Goal: Transaction & Acquisition: Purchase product/service

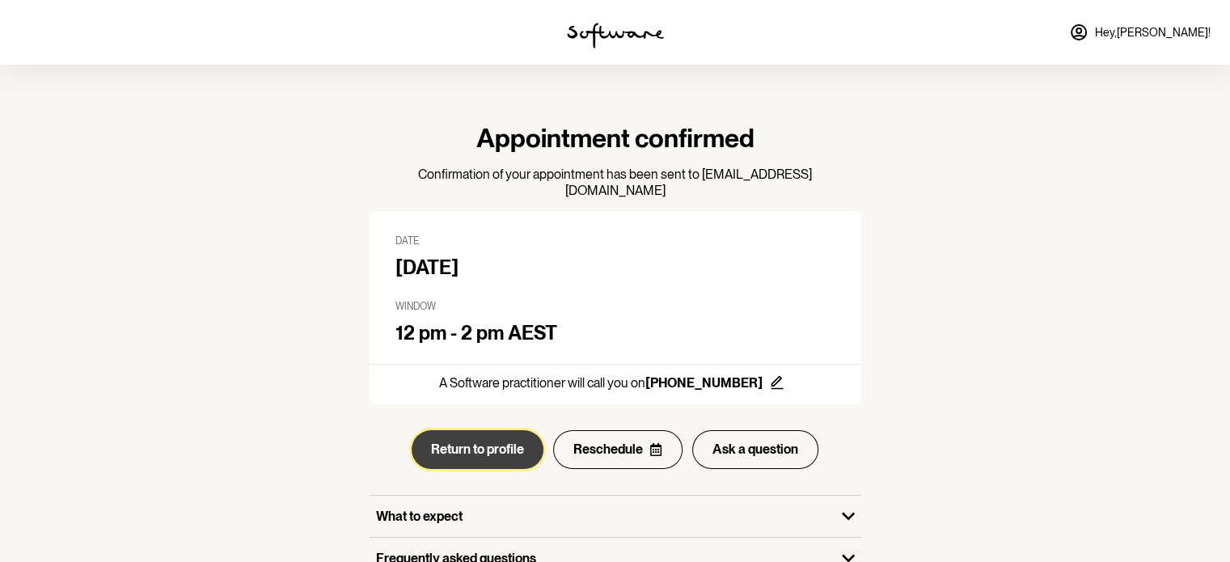
click at [493, 430] on button "Return to profile" at bounding box center [478, 449] width 132 height 39
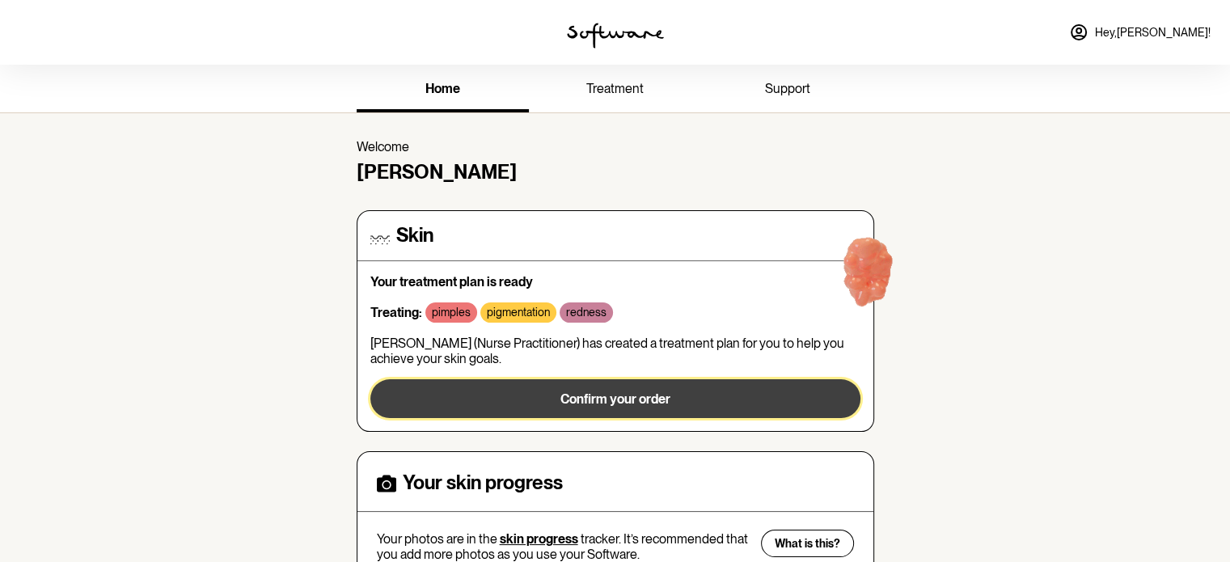
click at [547, 400] on button "Confirm your order" at bounding box center [615, 398] width 490 height 39
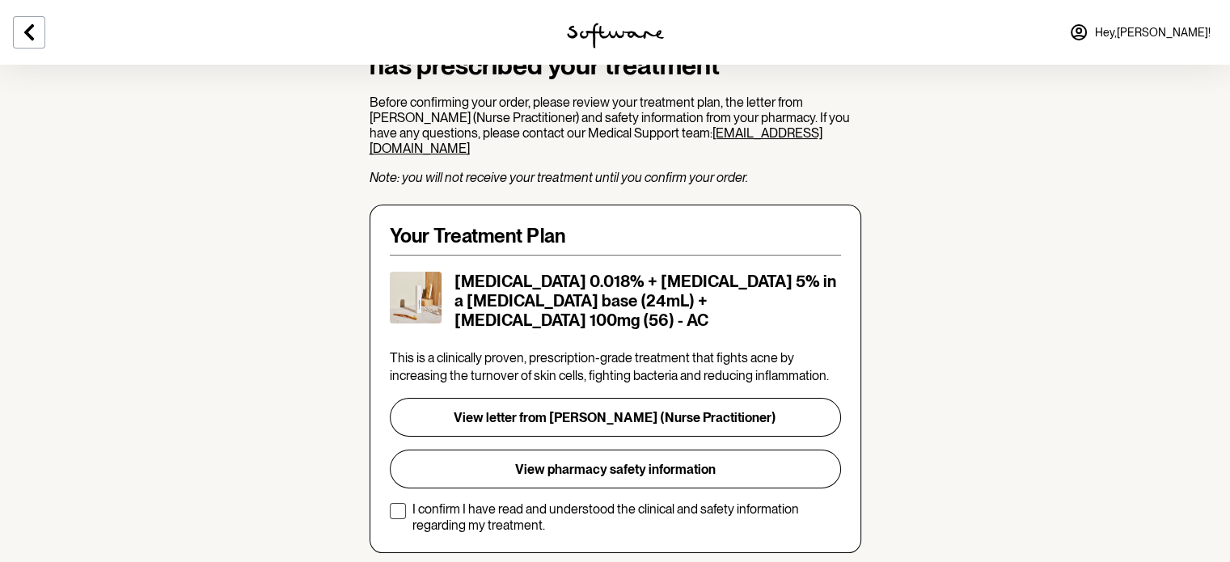
scroll to position [194, 0]
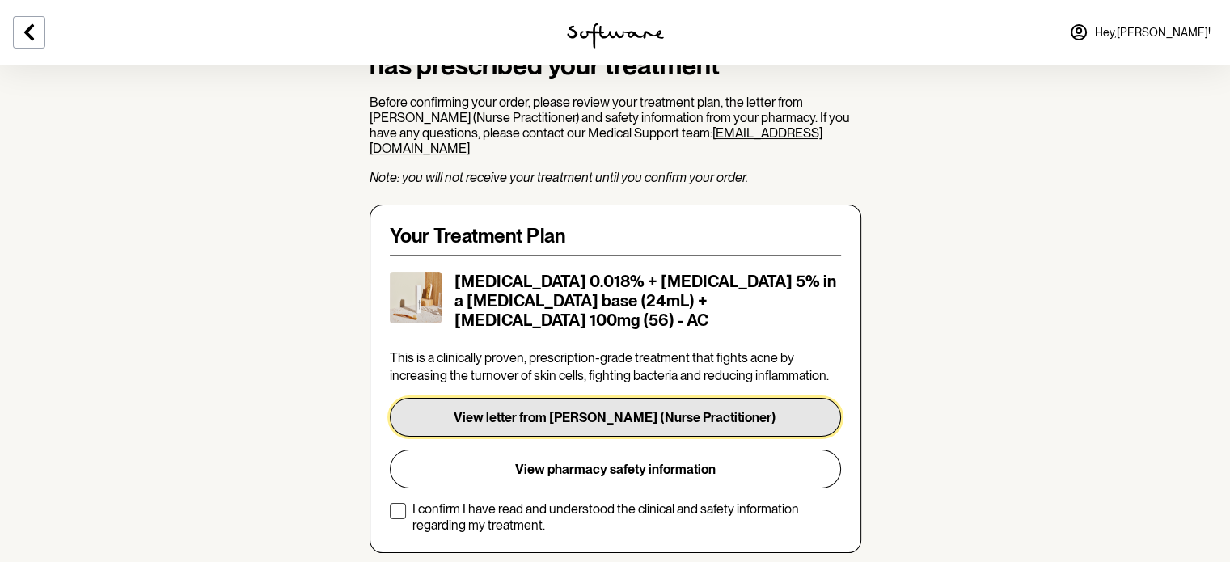
click at [531, 404] on button "View letter from A. Butler (Nurse Practitioner)" at bounding box center [615, 417] width 451 height 39
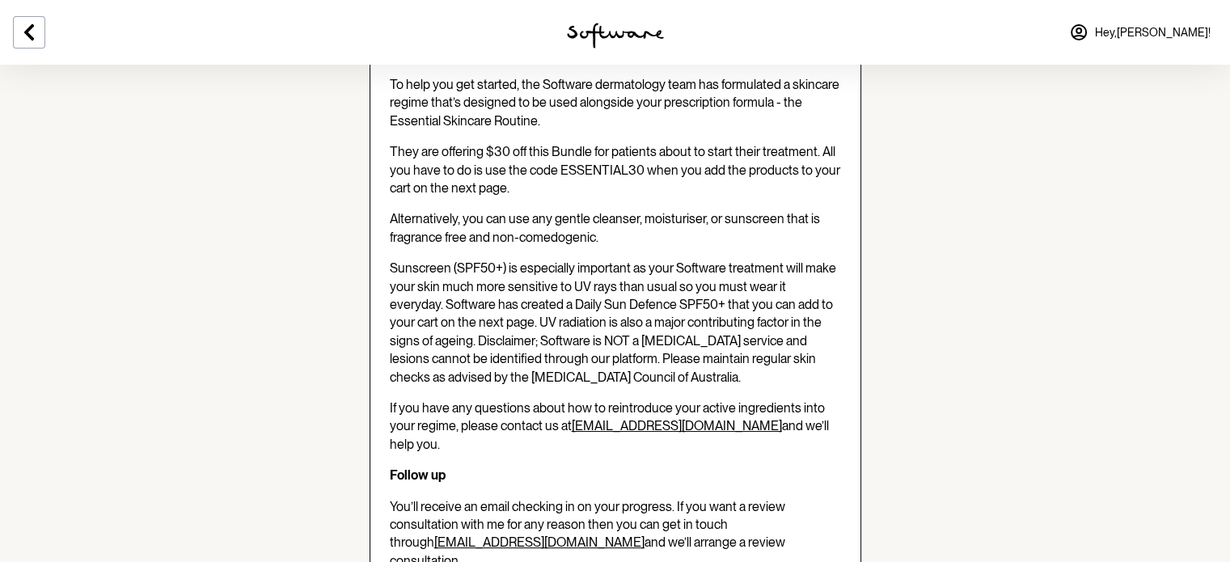
scroll to position [914, 0]
drag, startPoint x: 559, startPoint y: 146, endPoint x: 569, endPoint y: 146, distance: 9.7
click at [569, 146] on span "They are offering $30 off this Bundle for patients about to start their treatme…" at bounding box center [615, 168] width 451 height 52
drag, startPoint x: 641, startPoint y: 148, endPoint x: 556, endPoint y: 149, distance: 84.1
click at [556, 149] on span "They are offering $30 off this Bundle for patients about to start their treatme…" at bounding box center [615, 168] width 451 height 52
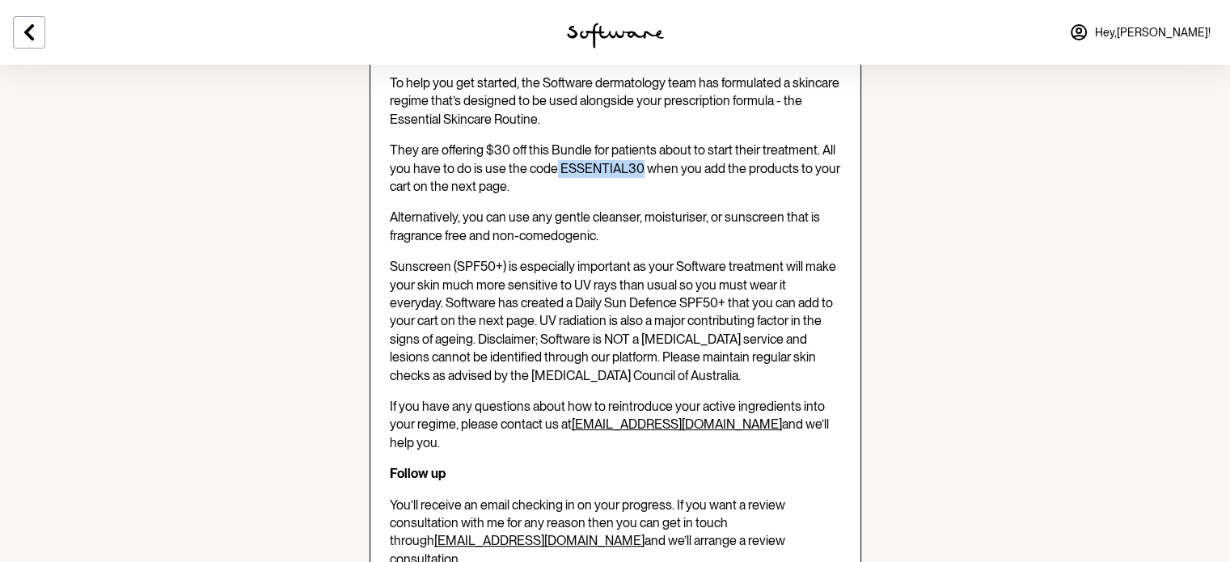
copy span "ESSENTIAL30"
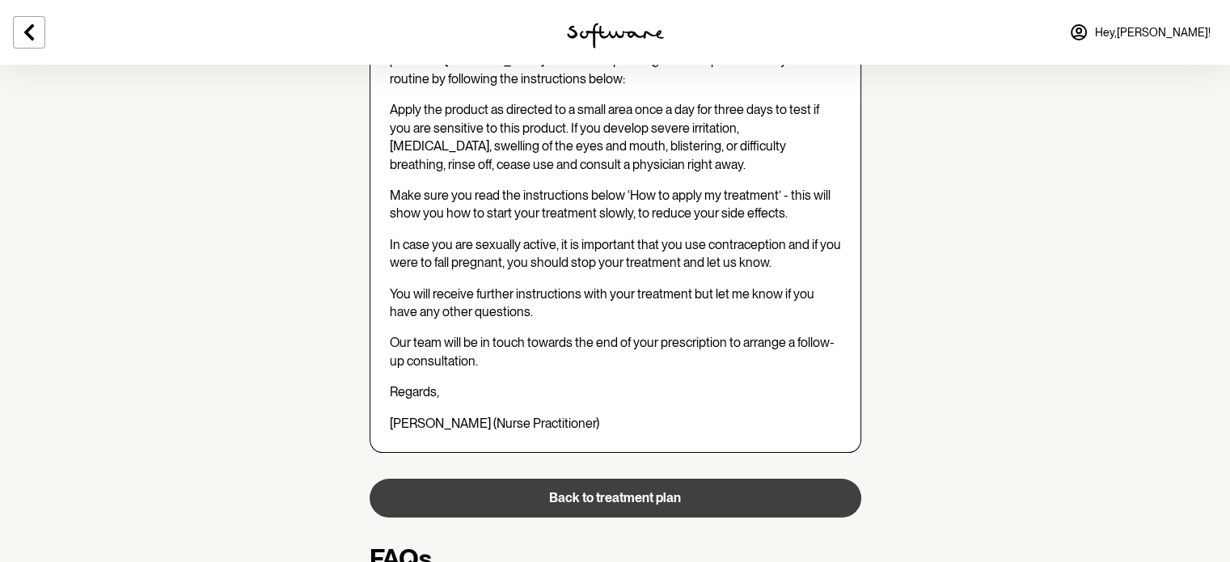
scroll to position [1624, 0]
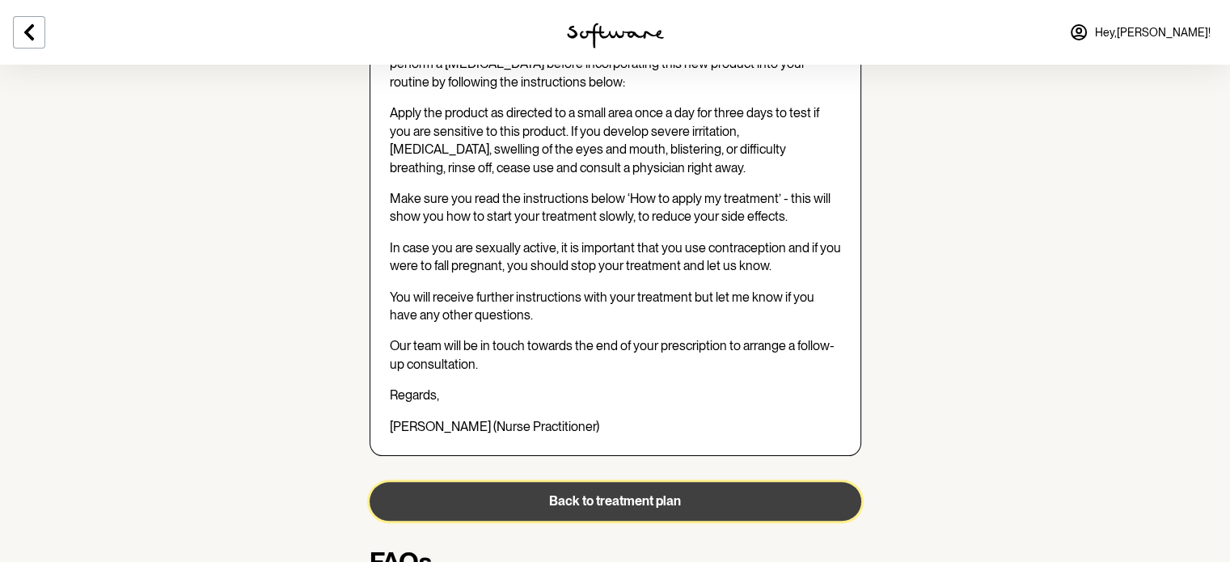
click at [544, 482] on button "Back to treatment plan" at bounding box center [616, 501] width 492 height 39
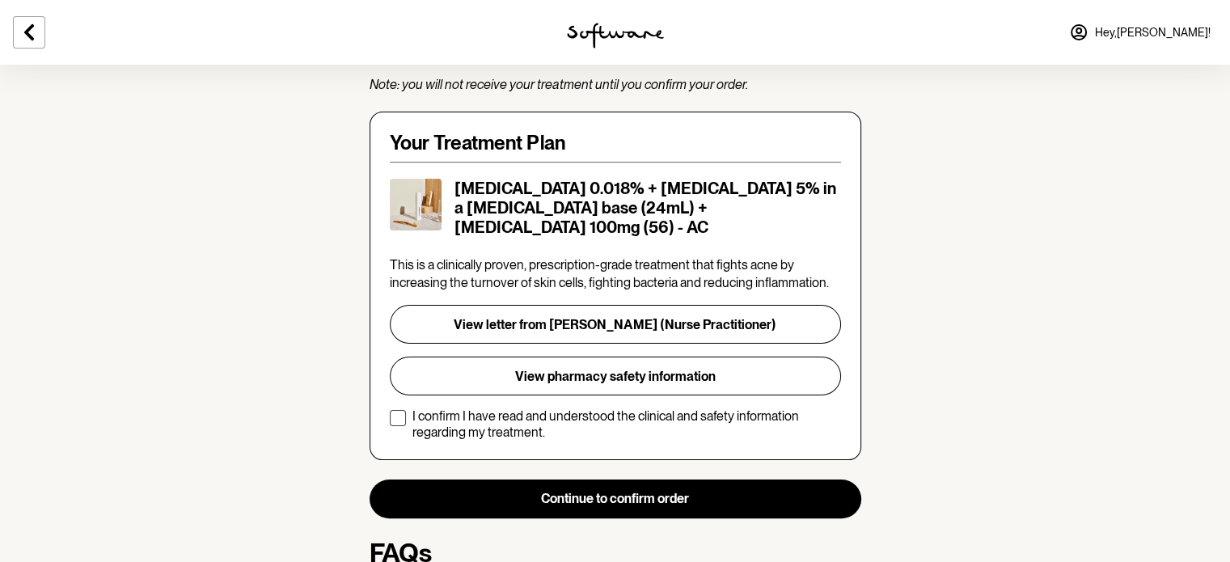
scroll to position [288, 0]
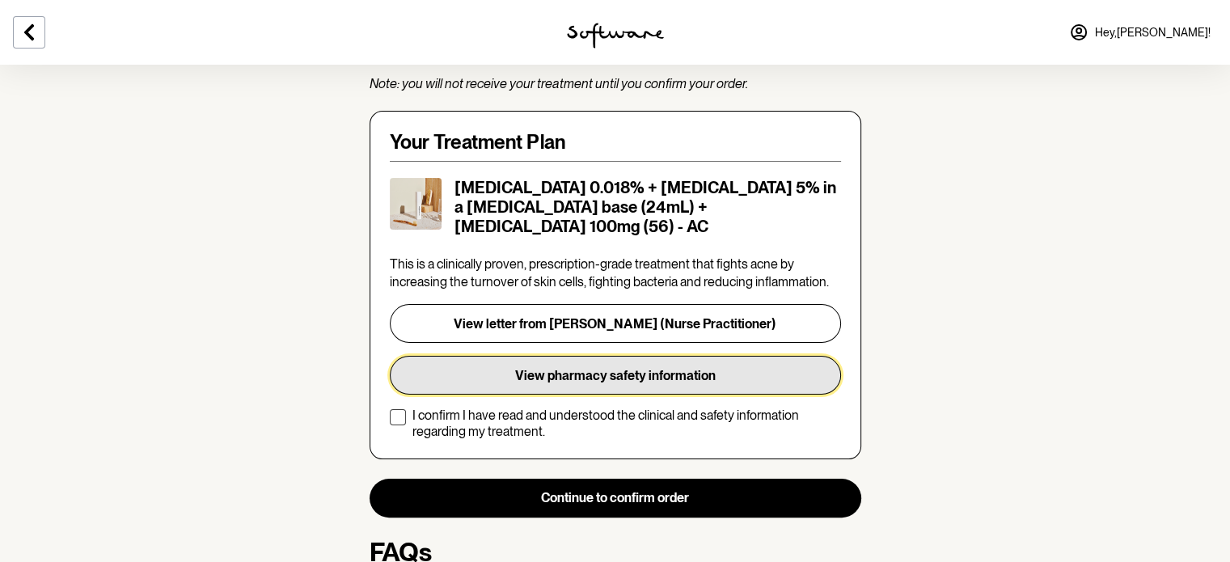
click at [435, 362] on button "View pharmacy safety information" at bounding box center [615, 375] width 451 height 39
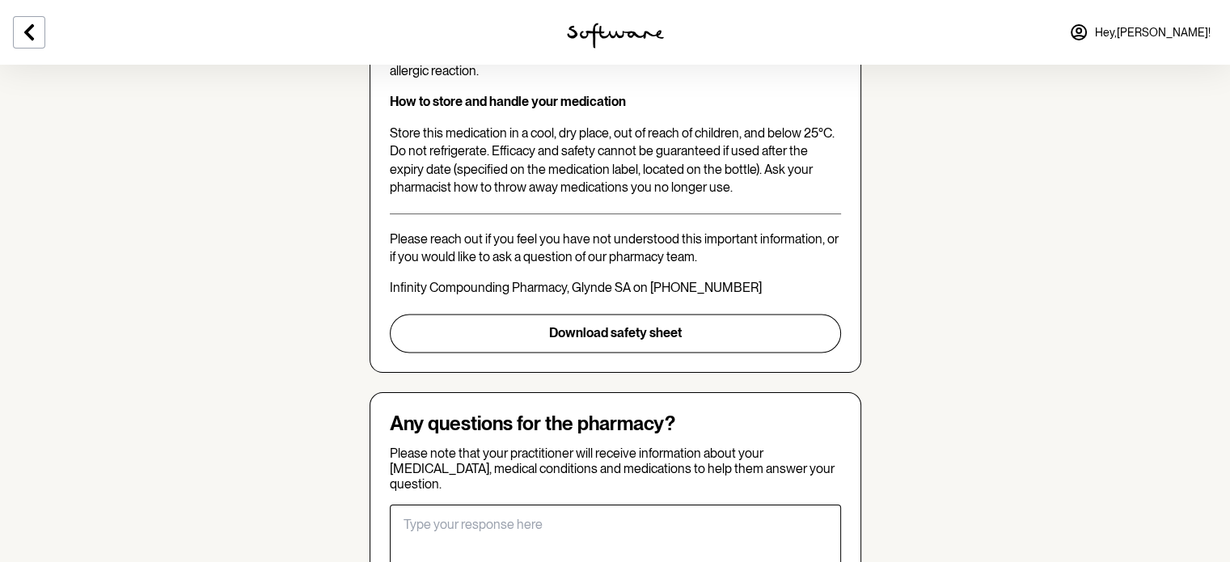
scroll to position [2655, 0]
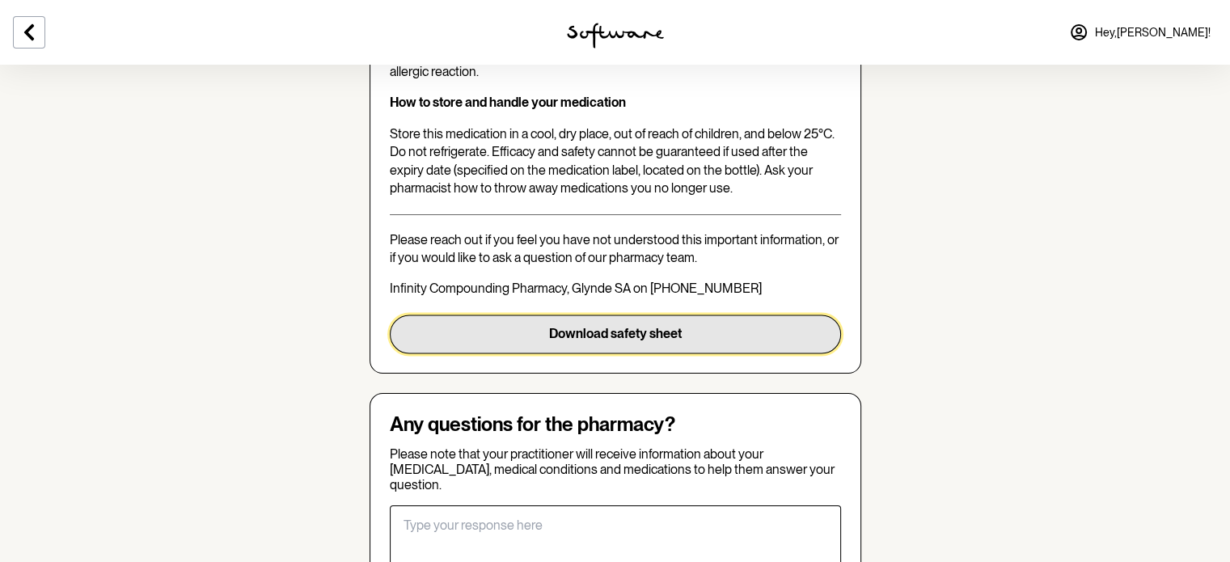
click at [582, 315] on button "Download safety sheet" at bounding box center [615, 334] width 451 height 39
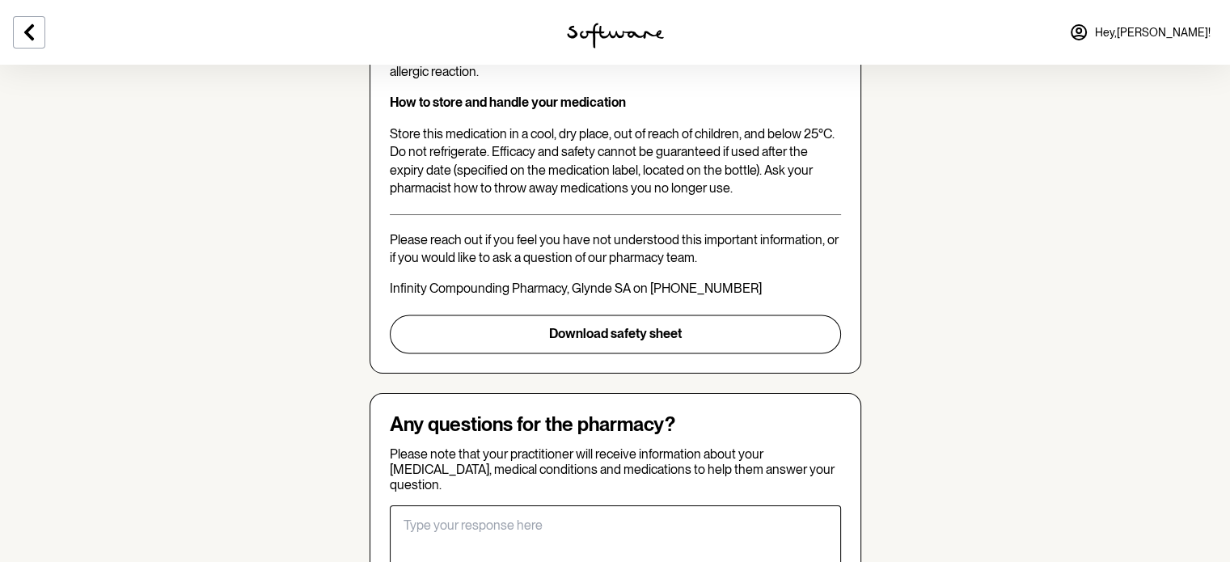
click at [24, 52] on div at bounding box center [205, 32] width 410 height 65
click at [28, 42] on button at bounding box center [29, 32] width 32 height 32
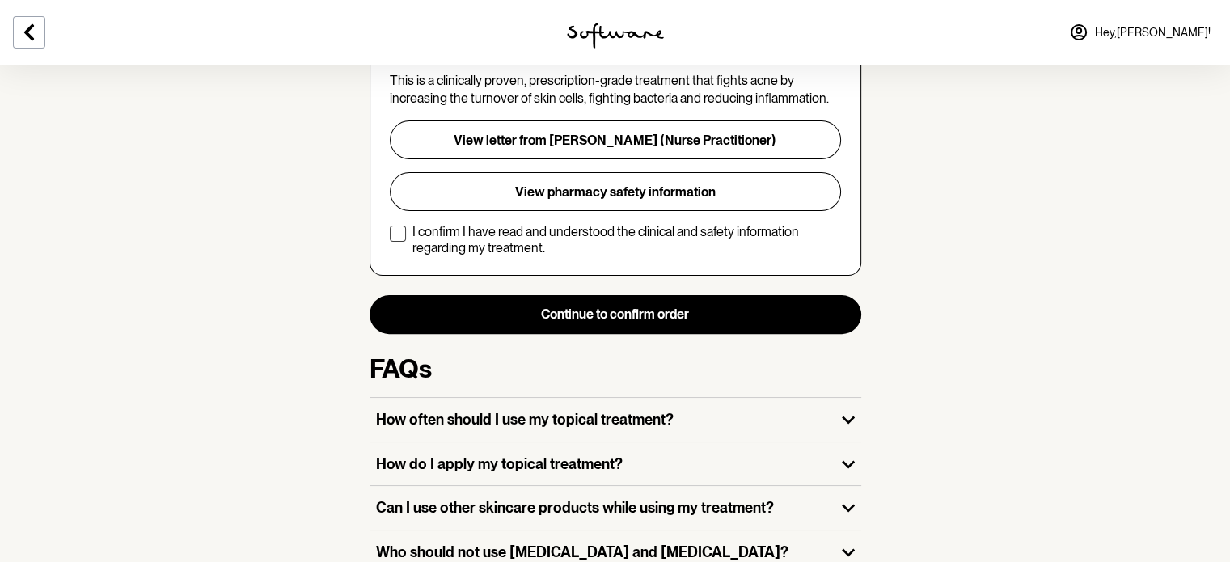
scroll to position [472, 0]
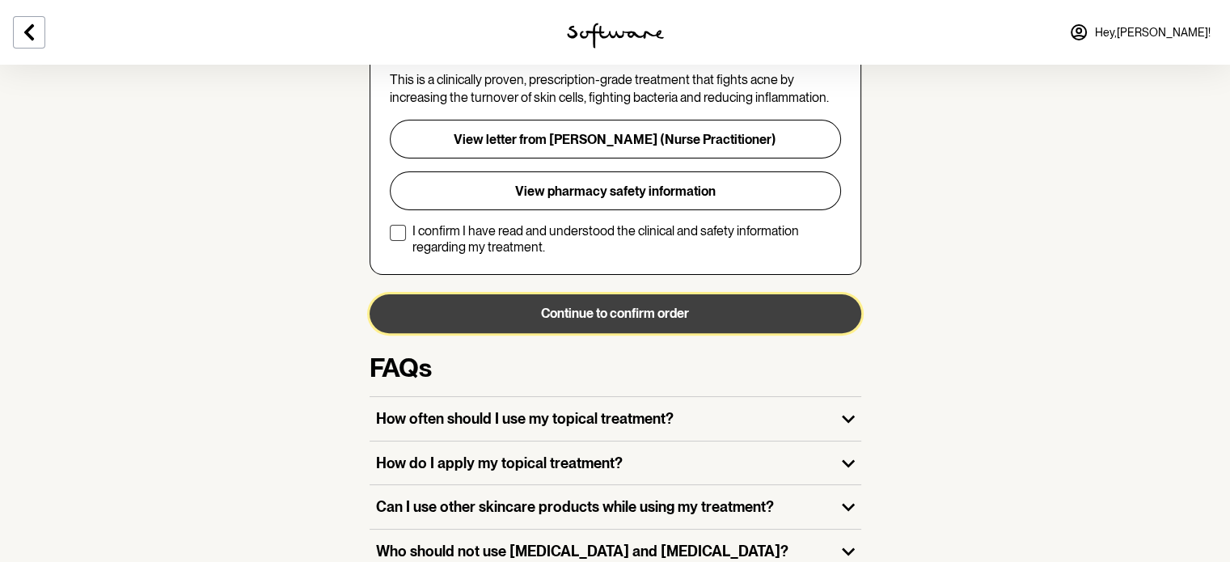
click at [548, 303] on button "Continue to confirm order" at bounding box center [616, 313] width 492 height 39
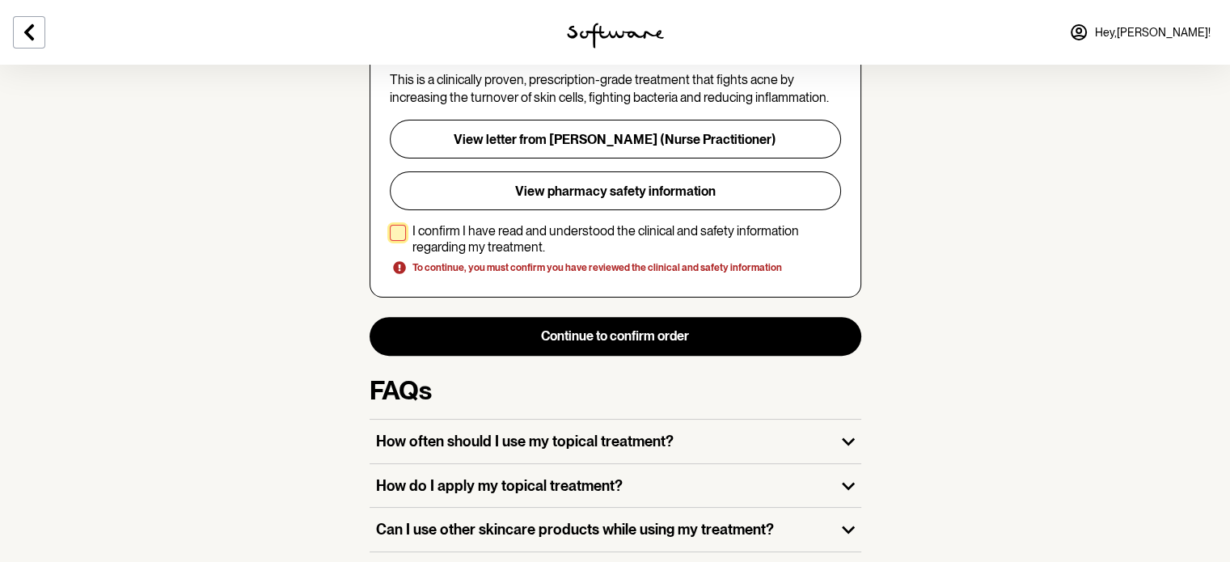
click at [400, 225] on span at bounding box center [398, 233] width 16 height 16
click at [390, 239] on input "I confirm I have read and understood the clinical and safety information regard…" at bounding box center [389, 239] width 1 height 1
checkbox input "true"
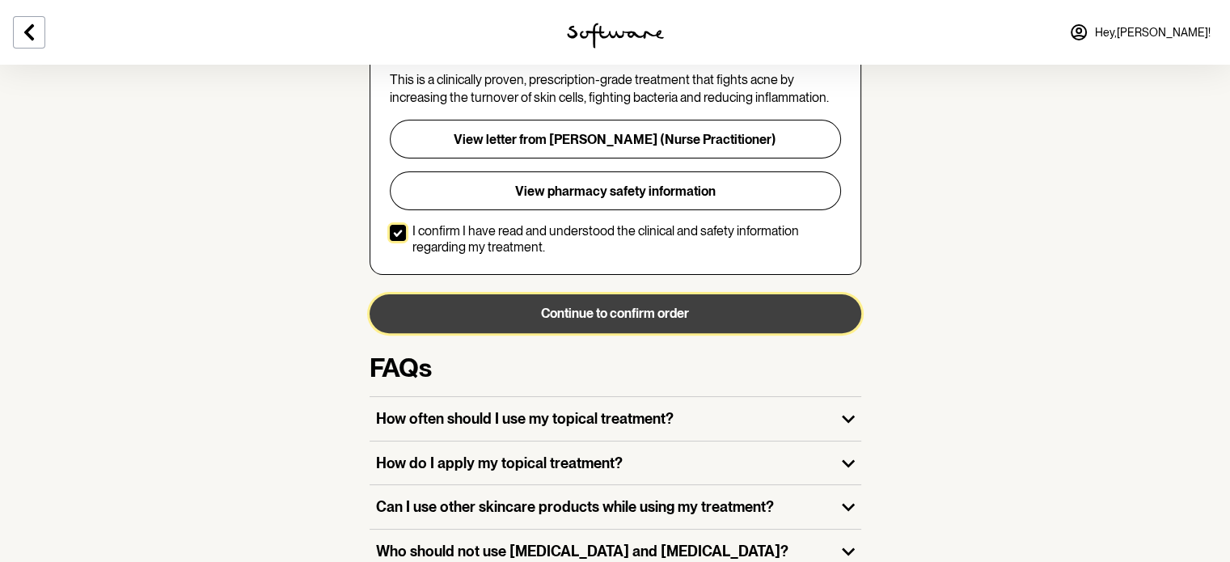
click at [498, 296] on button "Continue to confirm order" at bounding box center [616, 313] width 492 height 39
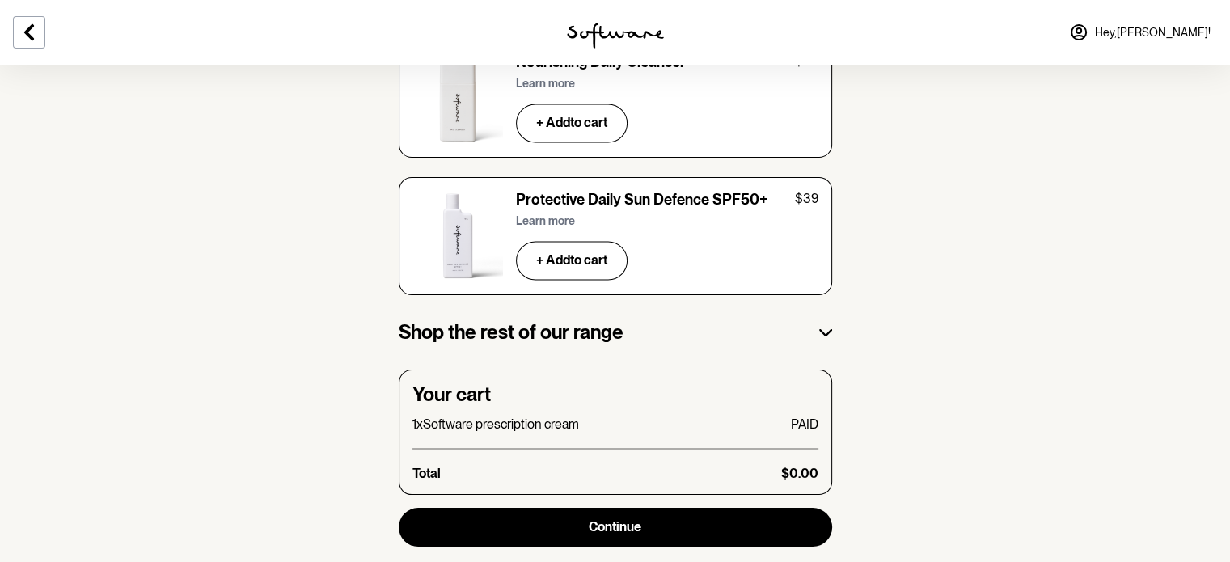
scroll to position [2626, 0]
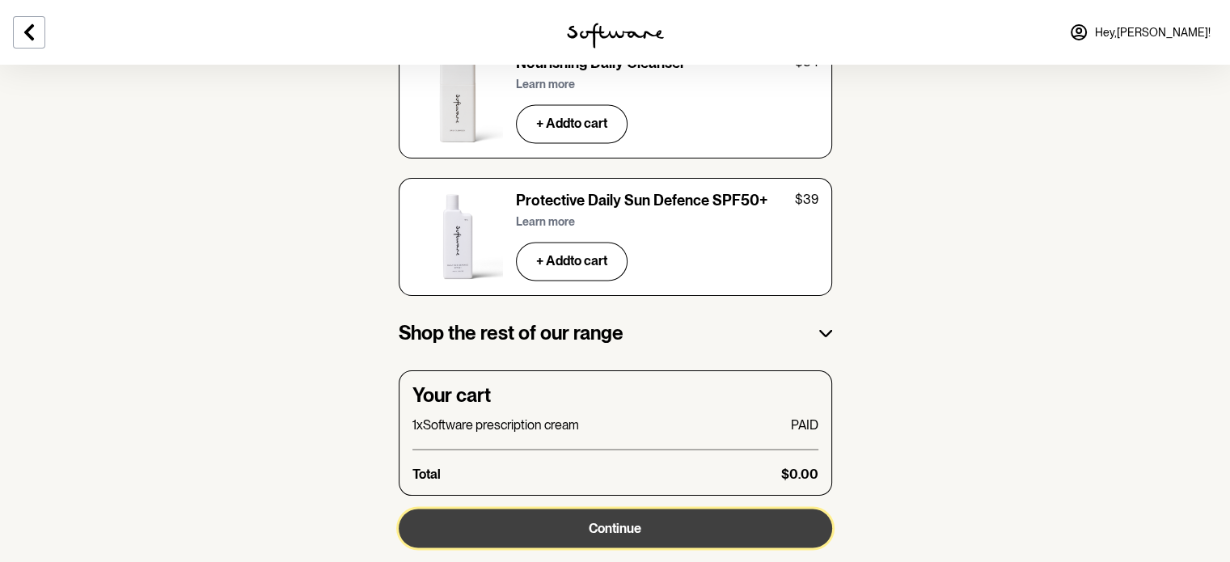
click at [489, 509] on button "Continue" at bounding box center [616, 528] width 434 height 39
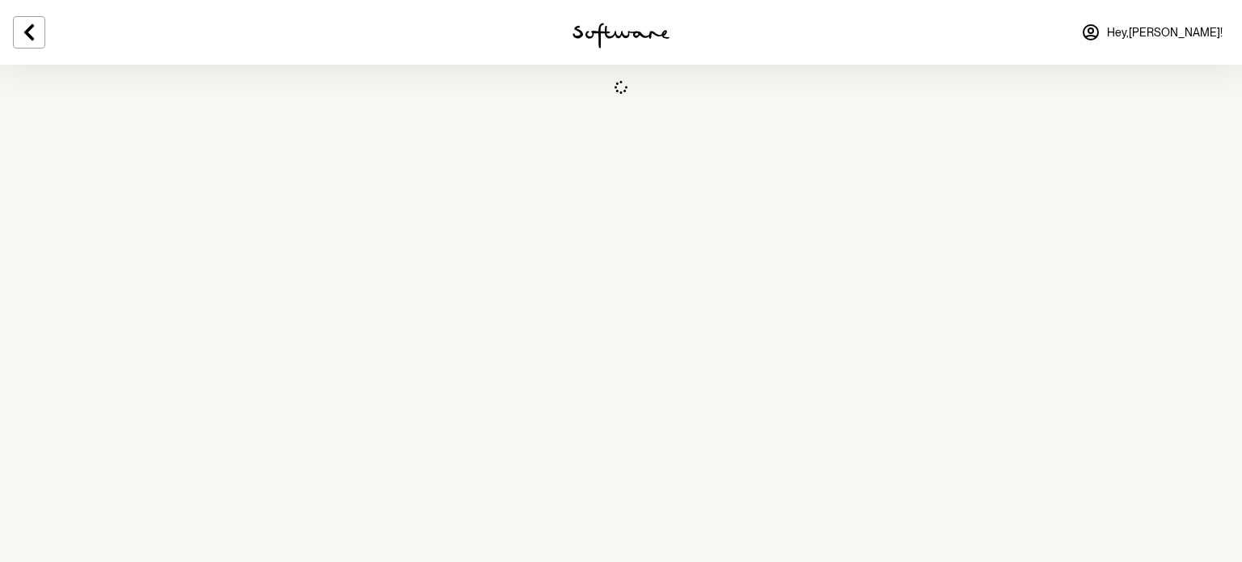
select select "QLD"
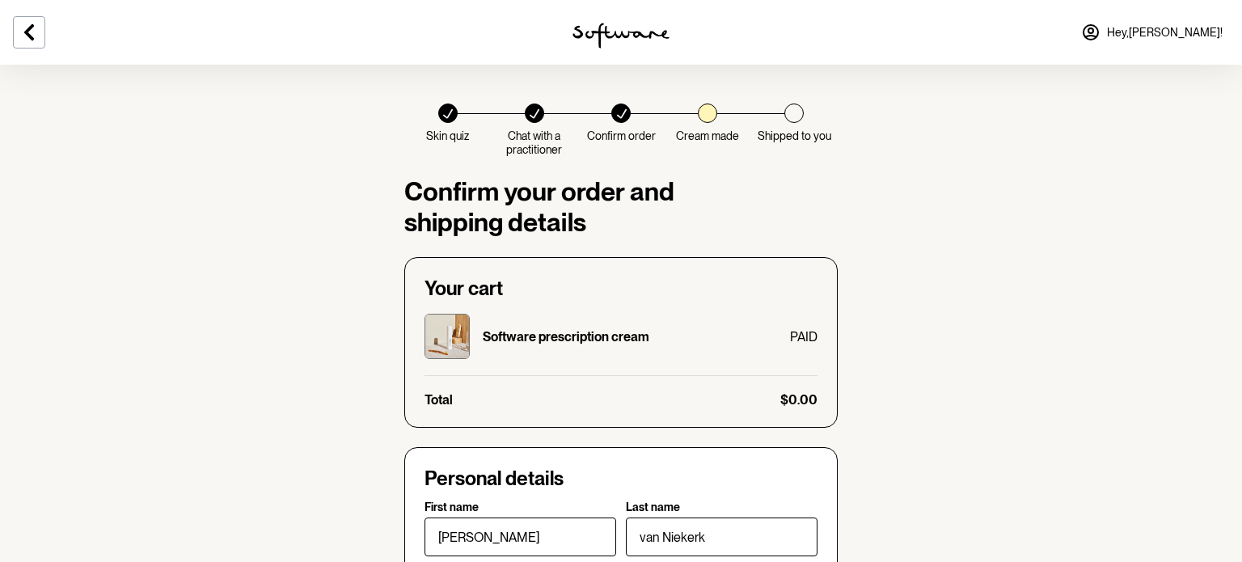
checkbox input "true"
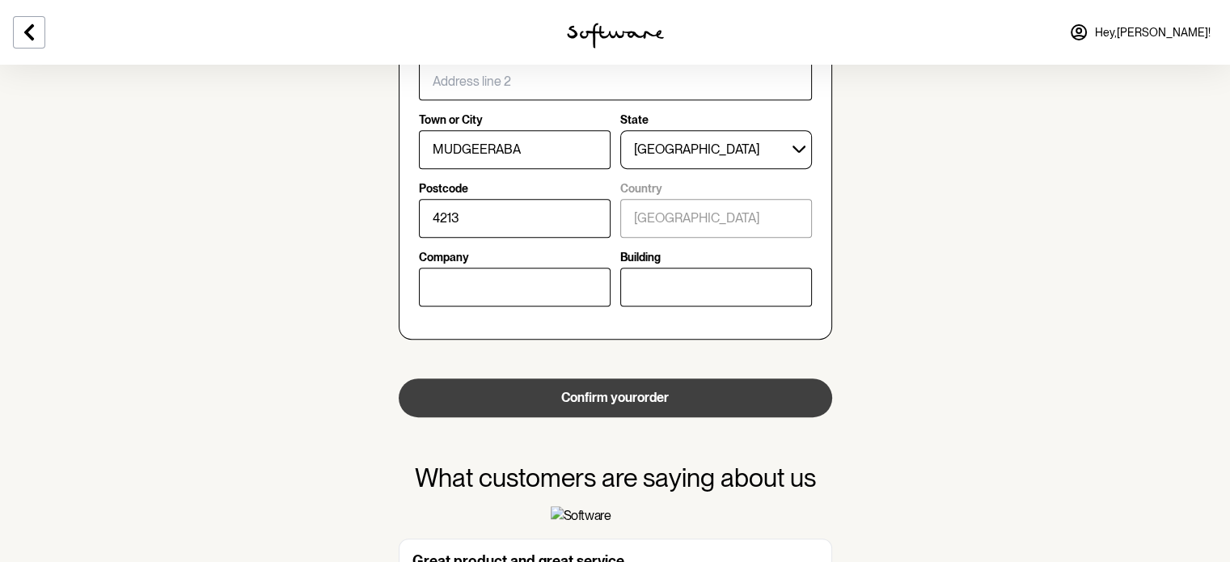
scroll to position [782, 0]
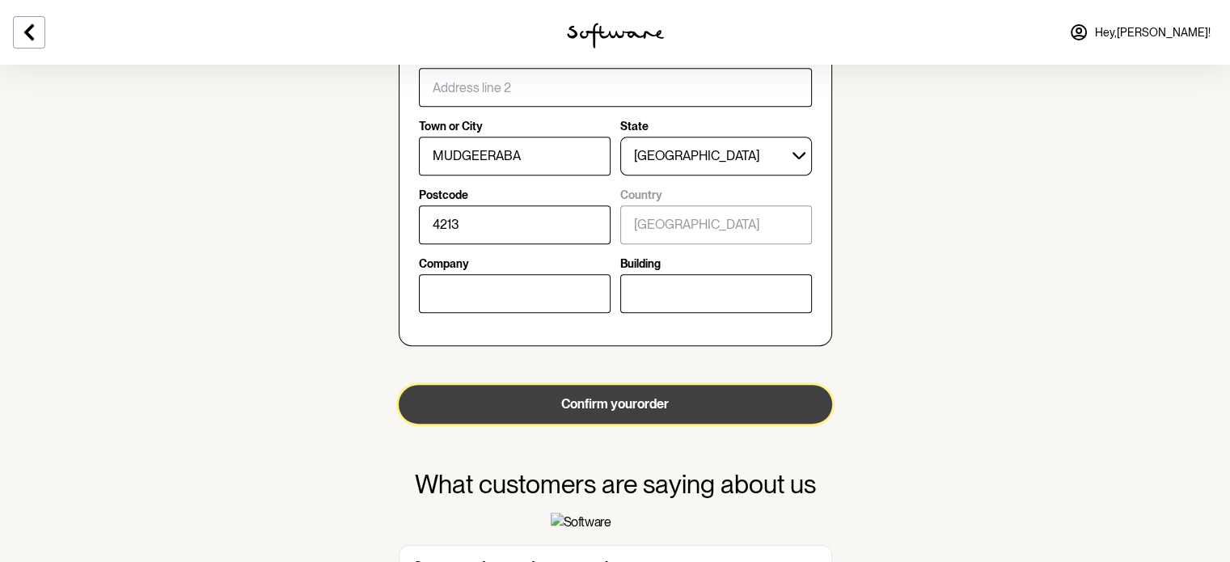
click at [519, 394] on button "Confirm your order" at bounding box center [616, 404] width 434 height 39
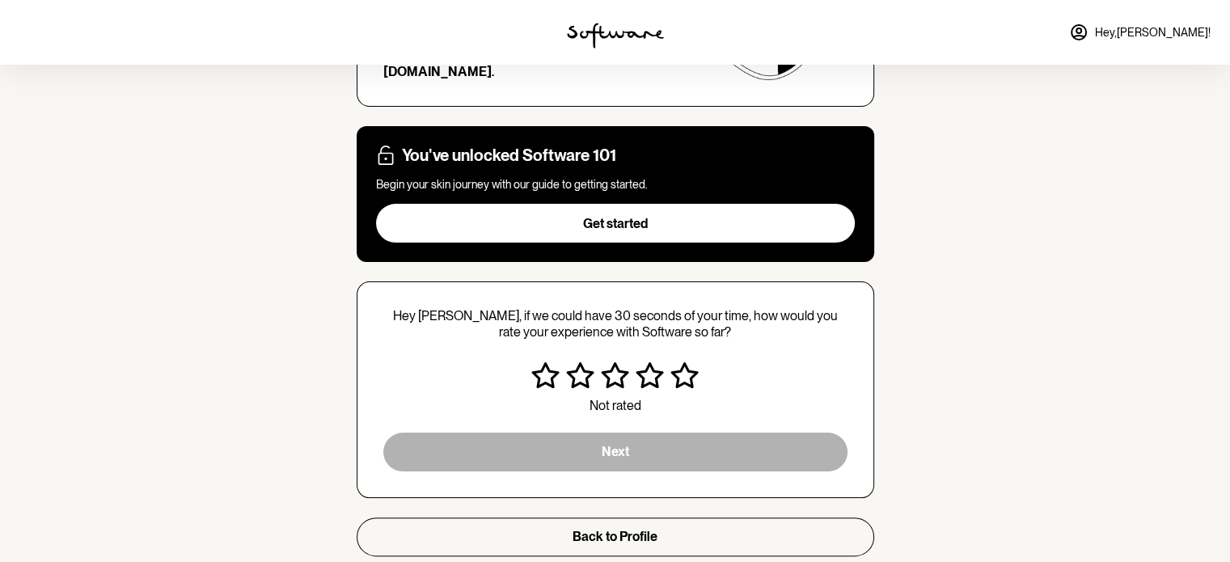
scroll to position [298, 0]
